Goal: Check status: Check status

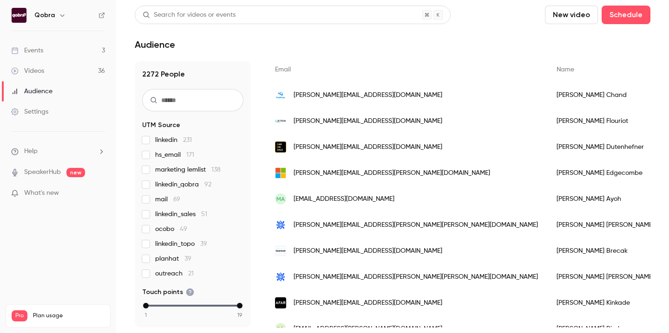
scroll to position [161, 0]
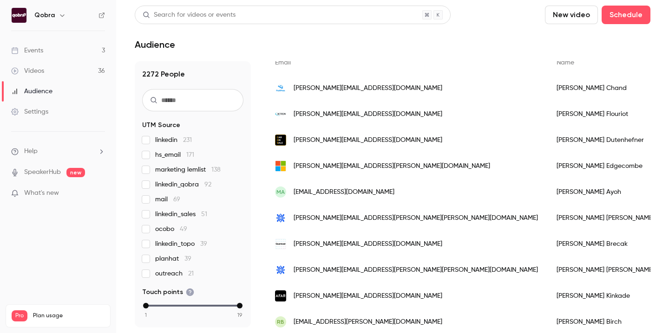
click at [58, 52] on link "Events 3" at bounding box center [58, 50] width 116 height 20
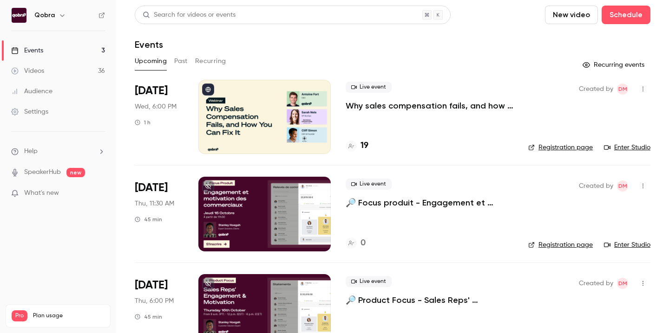
click at [258, 134] on div at bounding box center [264, 117] width 132 height 74
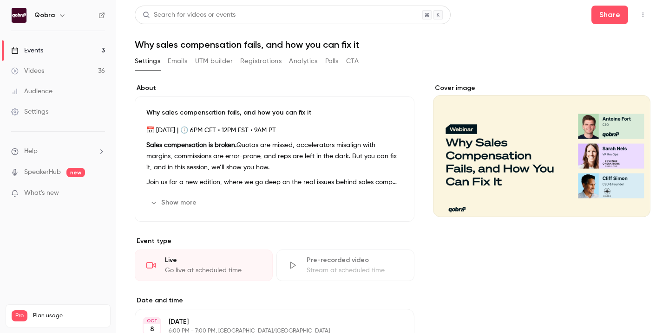
click at [258, 62] on button "Registrations" at bounding box center [260, 61] width 41 height 15
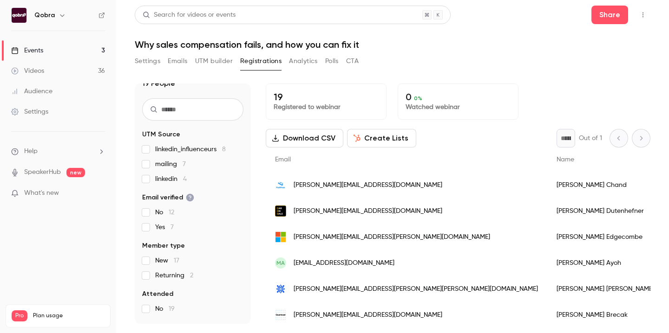
scroll to position [15, 0]
